Goal: Task Accomplishment & Management: Manage account settings

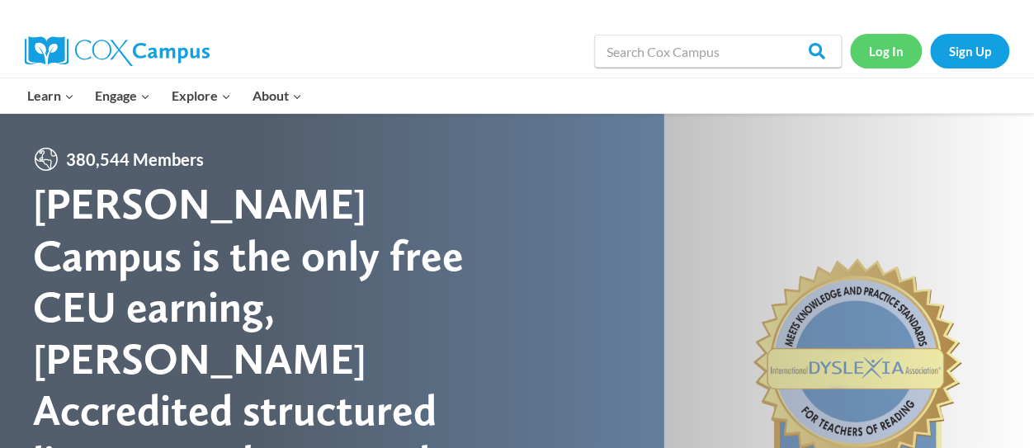
click at [884, 64] on link "Log In" at bounding box center [886, 51] width 72 height 34
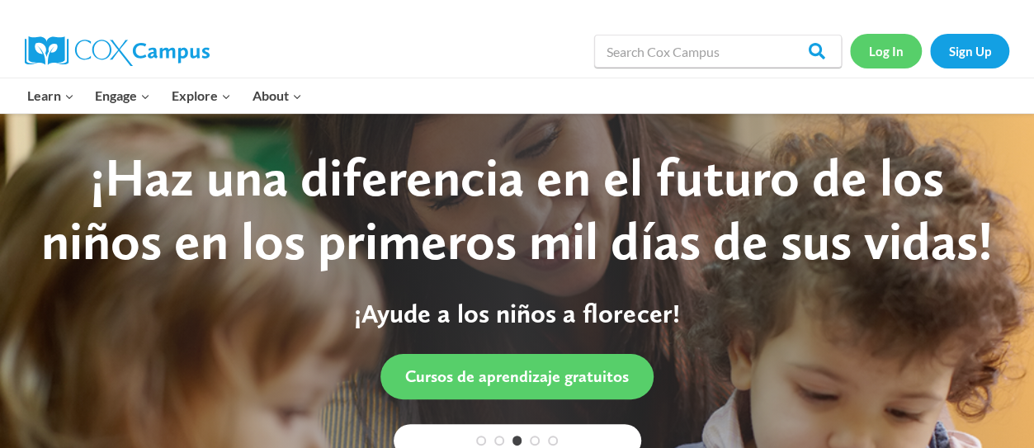
click at [903, 46] on link "Log In" at bounding box center [886, 51] width 72 height 34
click at [885, 52] on link "Log In" at bounding box center [886, 51] width 72 height 34
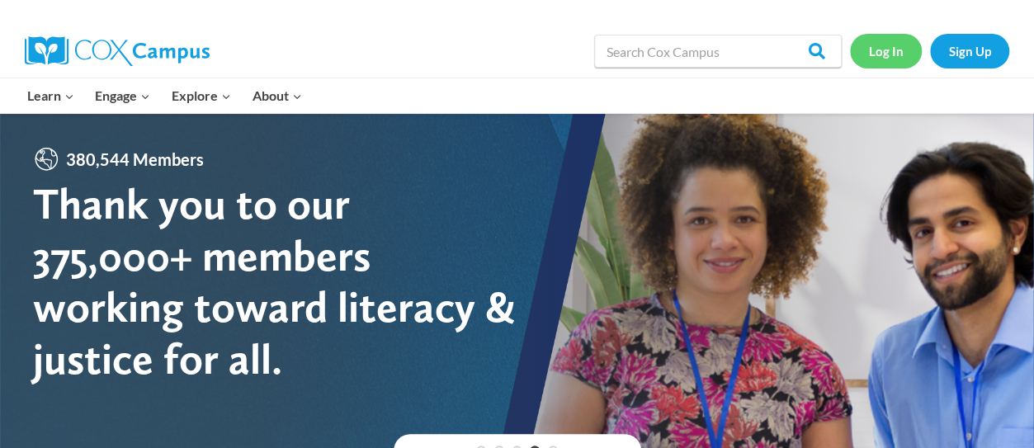
click at [880, 51] on link "Log In" at bounding box center [886, 51] width 72 height 34
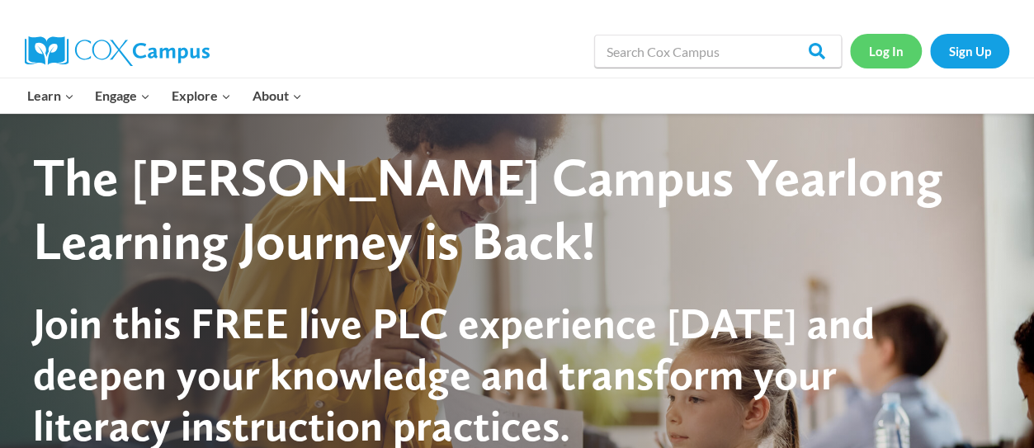
click at [874, 58] on link "Log In" at bounding box center [886, 51] width 72 height 34
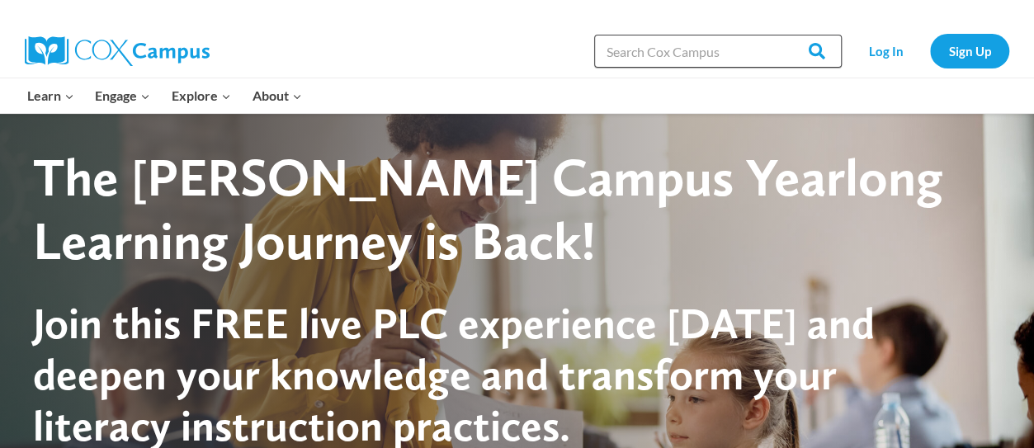
click at [759, 52] on input "Search in https://coxcampus.org/" at bounding box center [717, 51] width 247 height 33
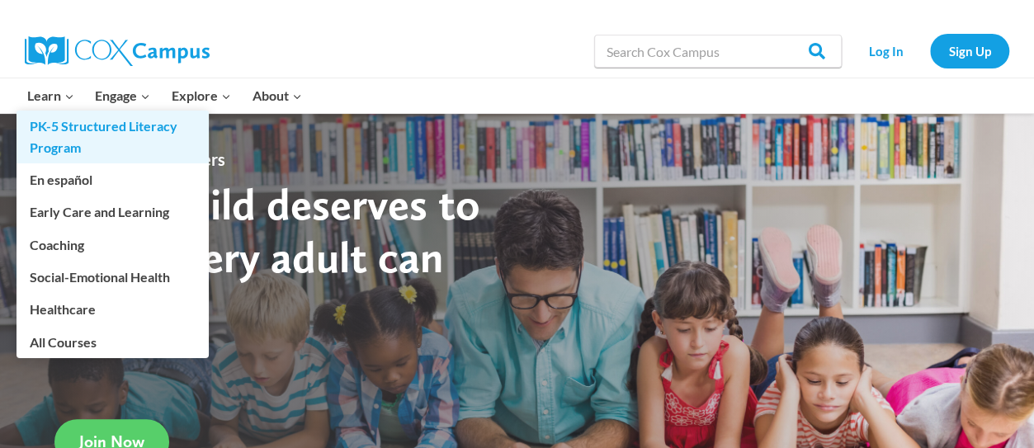
click at [59, 112] on link "PK-5 Structured Literacy Program" at bounding box center [112, 137] width 192 height 53
click at [63, 111] on link "PK-5 Structured Literacy Program" at bounding box center [112, 137] width 192 height 53
click at [163, 142] on link "PK-5 Structured Literacy Program" at bounding box center [112, 137] width 192 height 53
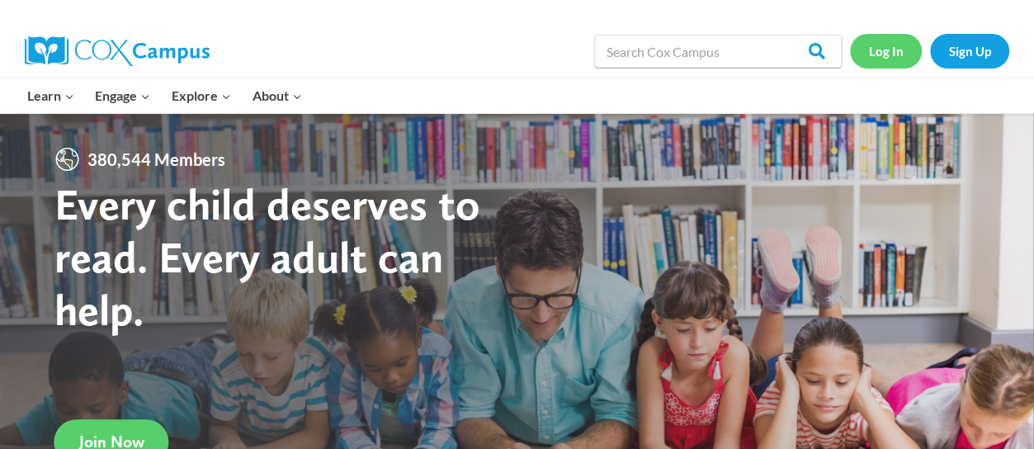
click at [888, 55] on link "Log In" at bounding box center [886, 51] width 72 height 34
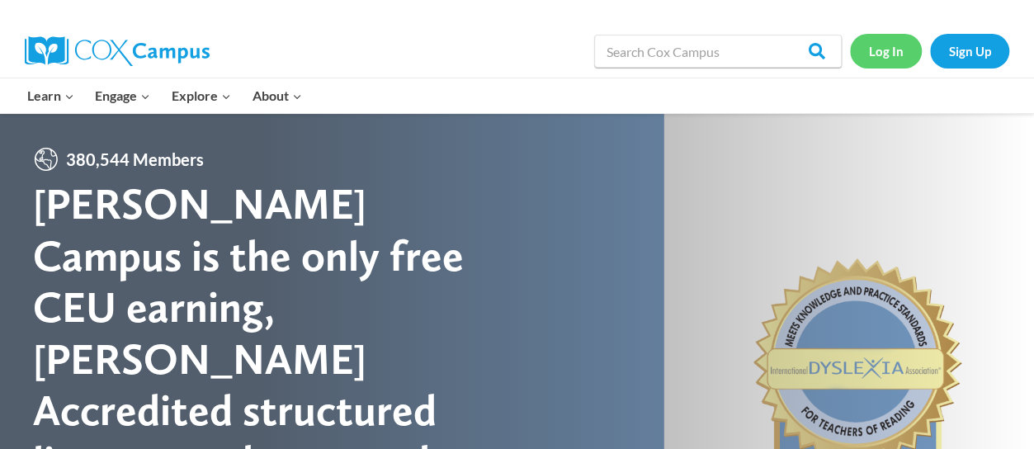
click at [887, 57] on link "Log In" at bounding box center [886, 51] width 72 height 34
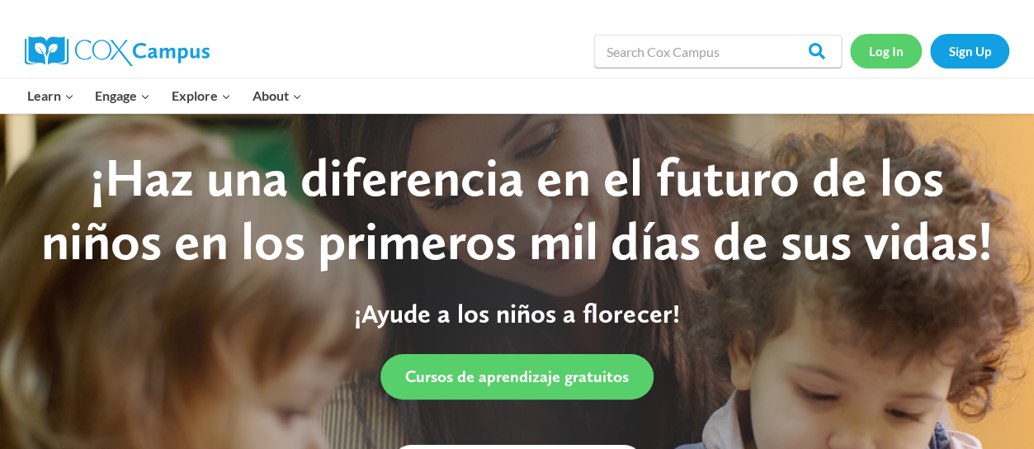
click at [884, 59] on link "Log In" at bounding box center [886, 51] width 72 height 34
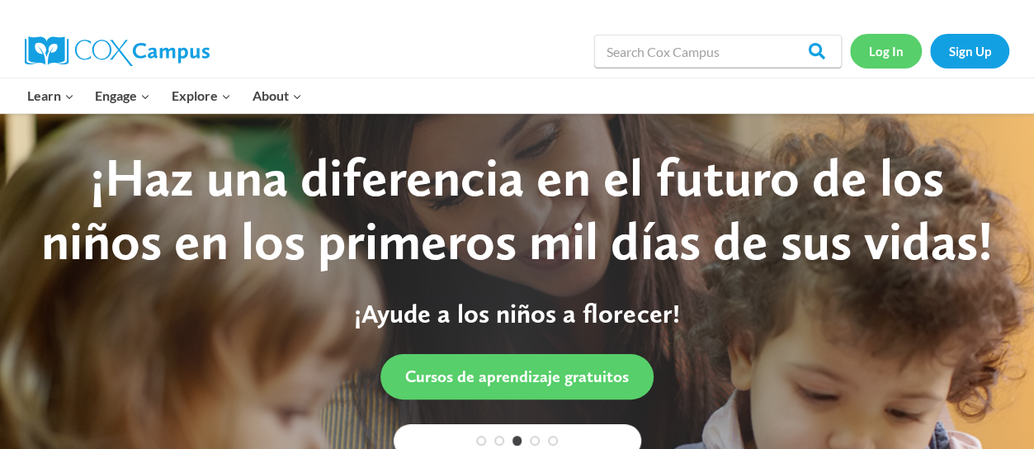
click at [884, 59] on link "Log In" at bounding box center [886, 51] width 72 height 34
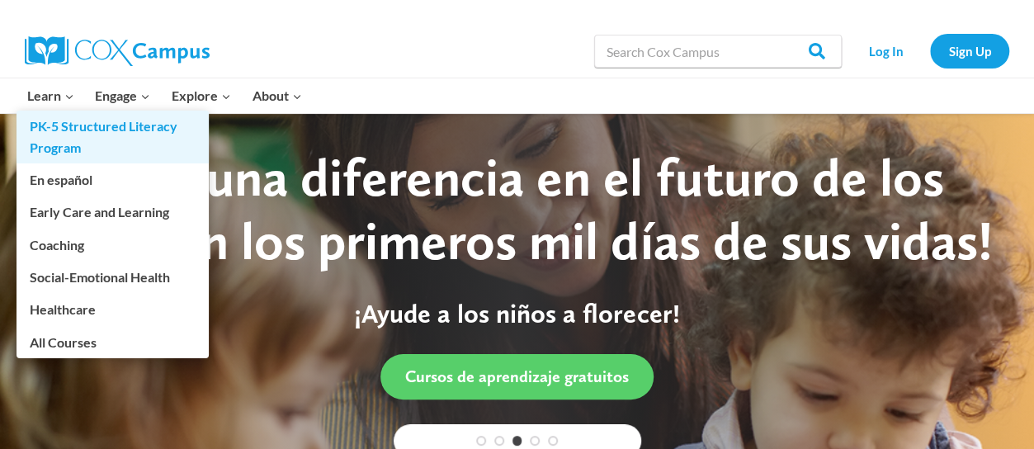
click at [81, 125] on link "PK-5 Structured Literacy Program" at bounding box center [112, 137] width 192 height 53
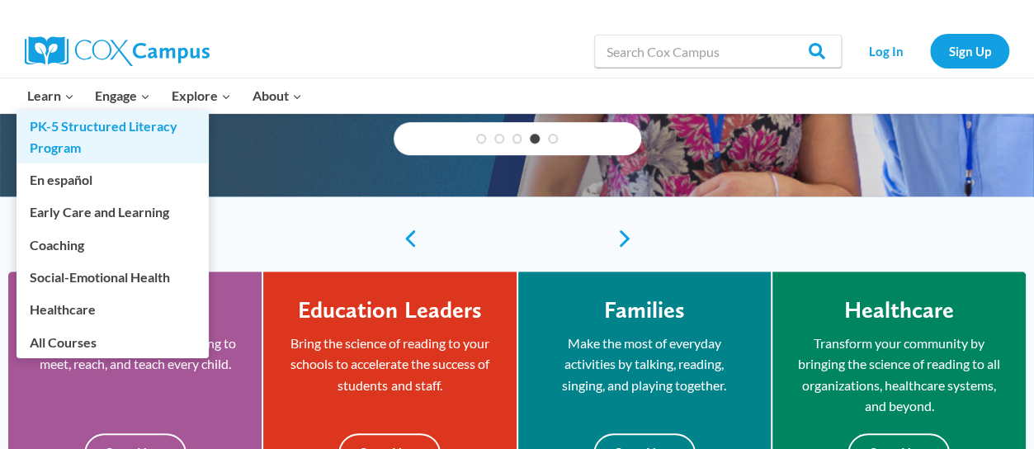
scroll to position [271, 0]
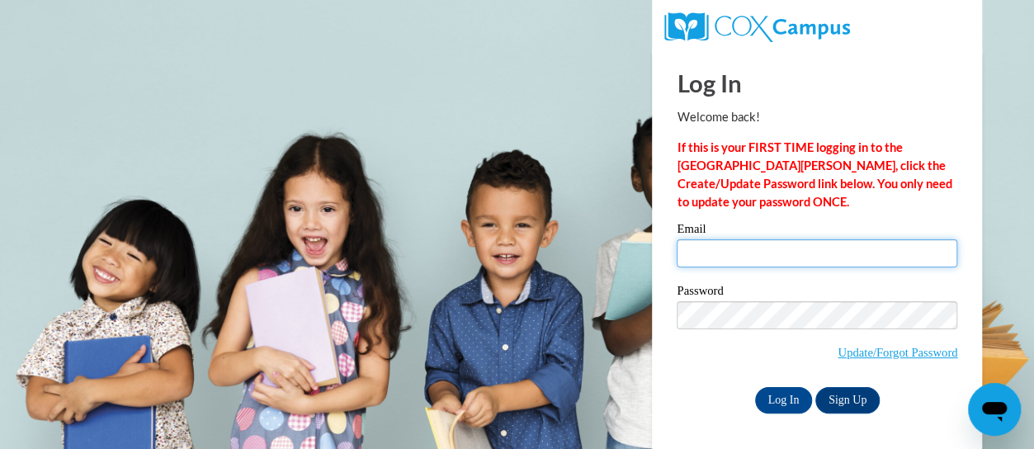
type input "cynthia.haag@rusd.org"
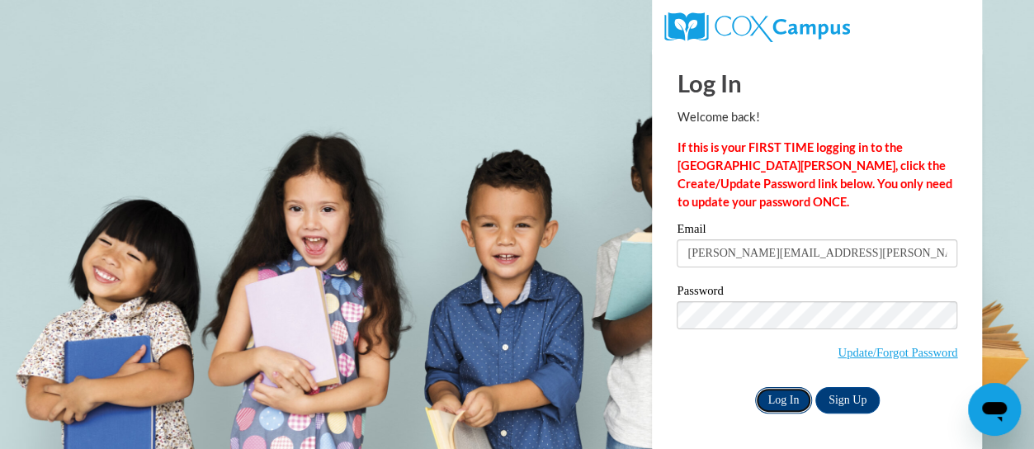
click at [784, 394] on input "Log In" at bounding box center [784, 400] width 58 height 26
